Goal: Understand process/instructions: Learn about a topic

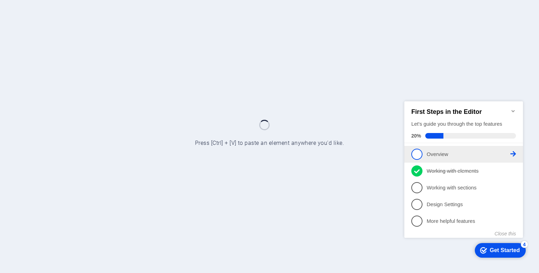
click at [417, 151] on span "1" at bounding box center [416, 154] width 11 height 11
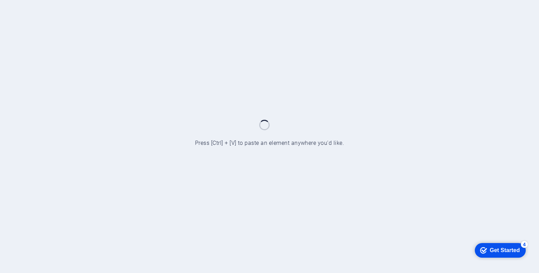
click at [490, 247] on div "Get Started" at bounding box center [505, 250] width 30 height 6
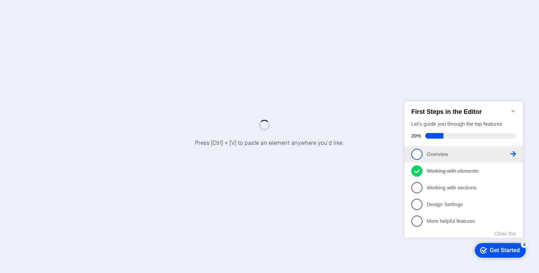
click at [513, 151] on icon at bounding box center [513, 154] width 6 height 6
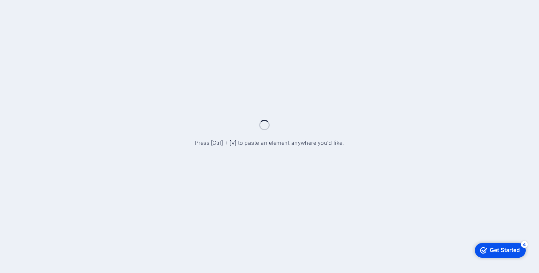
click at [499, 247] on div "Get Started" at bounding box center [505, 250] width 30 height 6
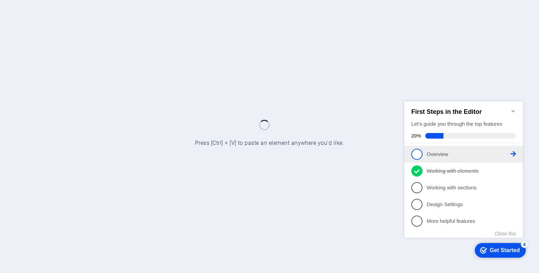
click at [513, 151] on icon at bounding box center [513, 154] width 6 height 6
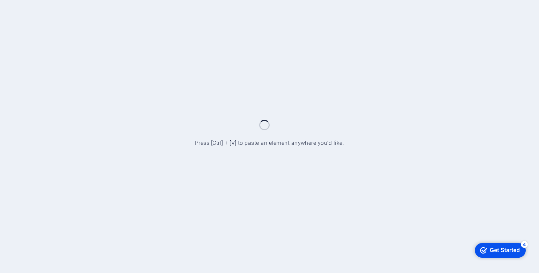
click at [490, 250] on div "Get Started" at bounding box center [505, 250] width 30 height 6
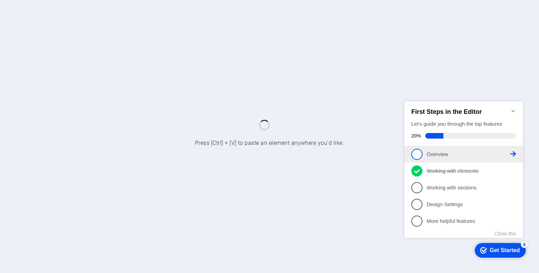
click at [512, 152] on icon at bounding box center [513, 154] width 6 height 6
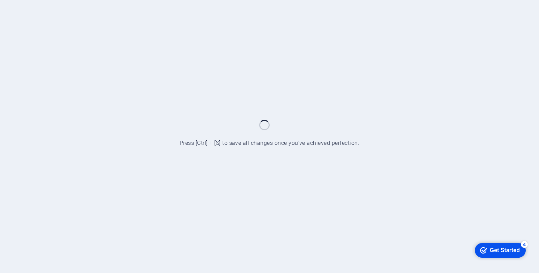
click at [505, 249] on div "Get Started" at bounding box center [505, 250] width 30 height 6
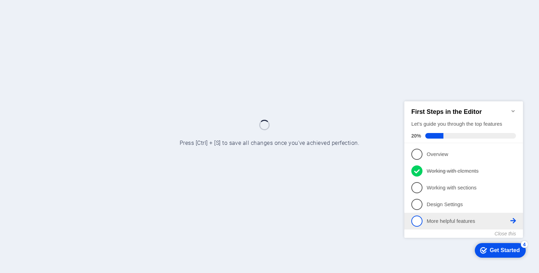
click at [417, 218] on span "5" at bounding box center [416, 220] width 11 height 11
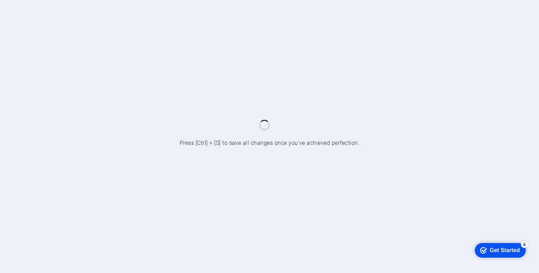
click at [491, 244] on div "checkmark Get Started 4" at bounding box center [500, 250] width 51 height 15
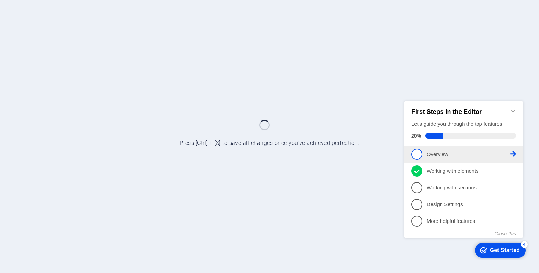
click at [417, 153] on span "1" at bounding box center [416, 154] width 11 height 11
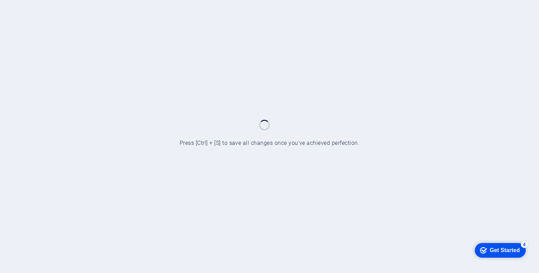
click at [504, 247] on div "Get Started" at bounding box center [505, 250] width 30 height 6
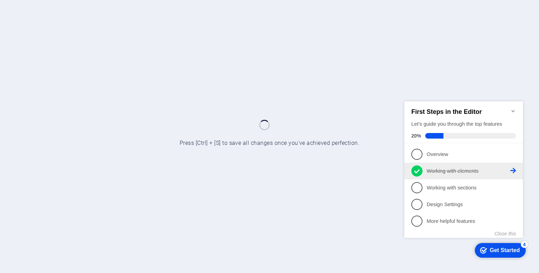
click at [416, 169] on icon at bounding box center [417, 171] width 6 height 10
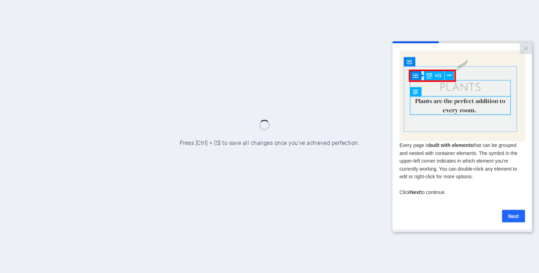
click at [508, 219] on link "Next" at bounding box center [513, 216] width 23 height 13
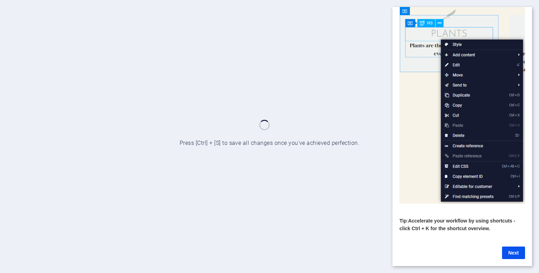
scroll to position [43, 0]
click at [509, 247] on link "Next" at bounding box center [513, 253] width 23 height 13
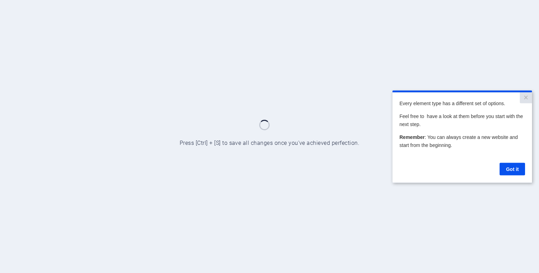
scroll to position [0, 0]
click at [515, 168] on link "Got it" at bounding box center [511, 169] width 25 height 13
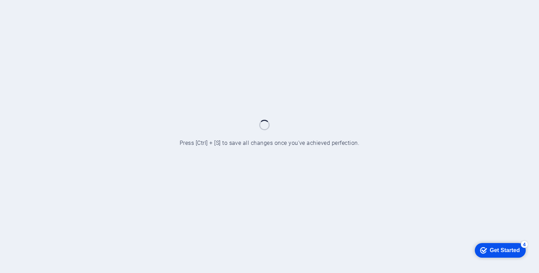
click at [498, 251] on div "Get Started" at bounding box center [505, 250] width 30 height 6
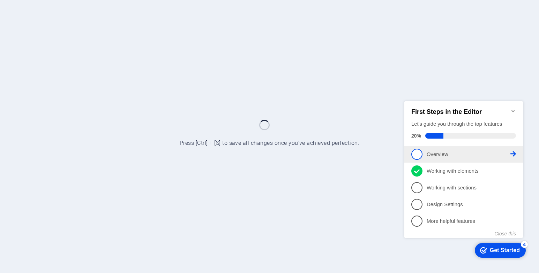
click at [416, 153] on span "1" at bounding box center [416, 154] width 11 height 11
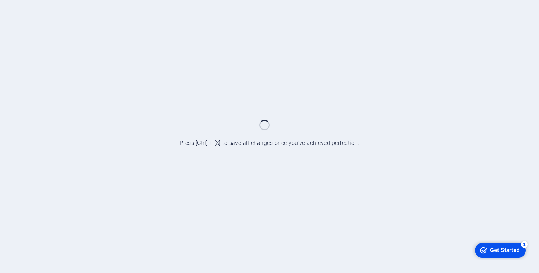
click at [505, 249] on div "Get Started" at bounding box center [505, 250] width 30 height 6
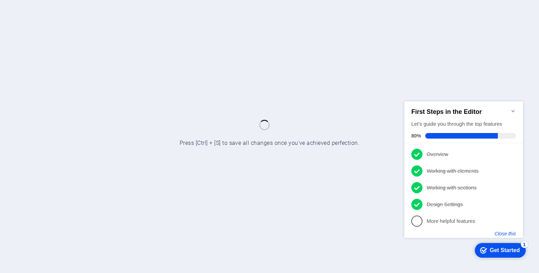
click at [503, 234] on button "Close this" at bounding box center [504, 234] width 21 height 6
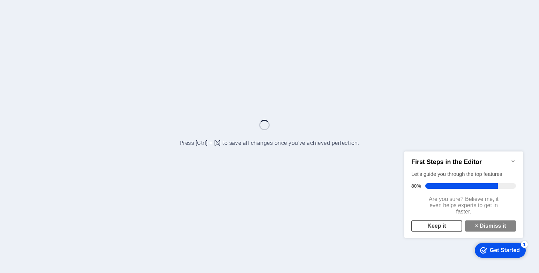
click at [436, 228] on link "Keep it" at bounding box center [436, 225] width 51 height 11
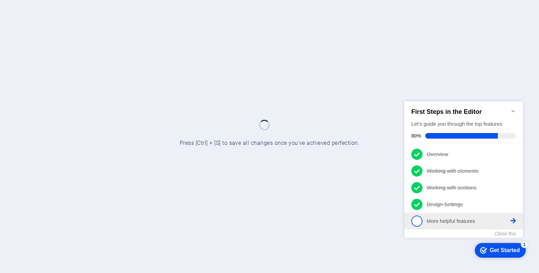
click at [515, 157] on icon at bounding box center [513, 154] width 6 height 6
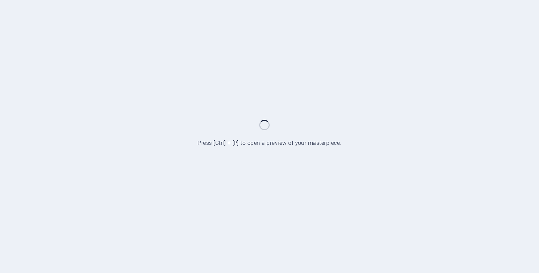
click at [279, 63] on div at bounding box center [269, 136] width 539 height 273
